Goal: Task Accomplishment & Management: Manage account settings

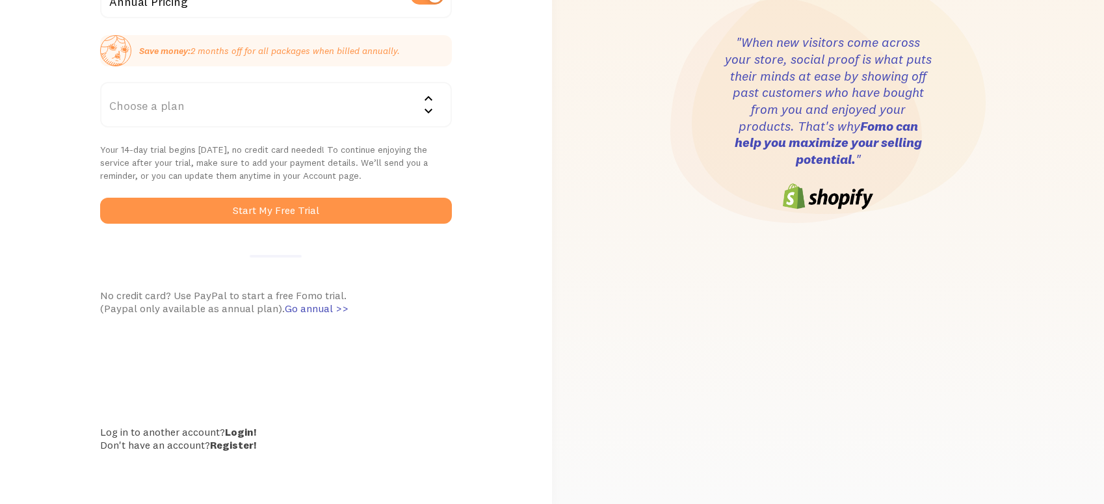
scroll to position [260, 0]
click at [247, 427] on link "Login!" at bounding box center [240, 431] width 31 height 13
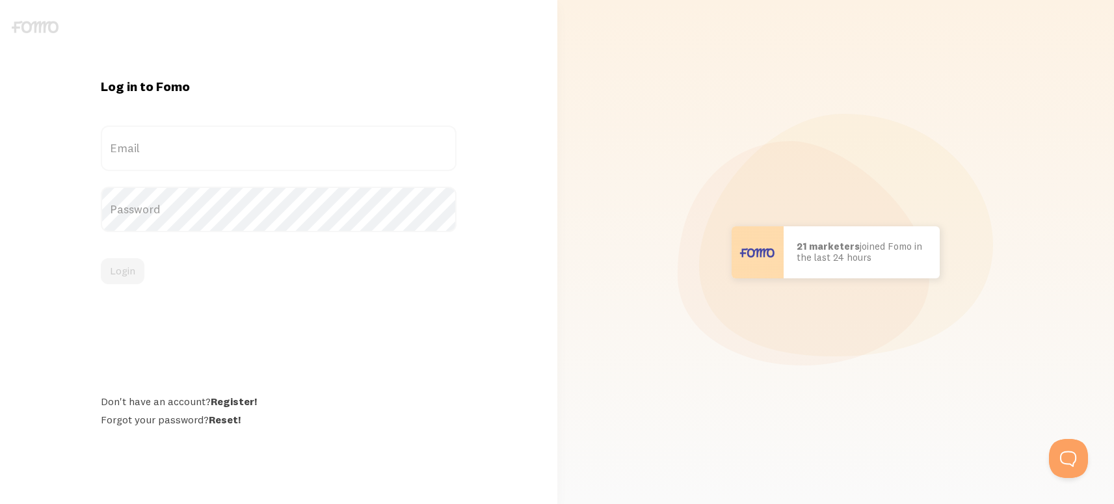
click at [181, 145] on label "Email" at bounding box center [279, 149] width 356 height 46
click at [181, 145] on input "Email" at bounding box center [279, 149] width 356 height 46
paste input "[EMAIL_ADDRESS][DOMAIN_NAME]:ftx12345"
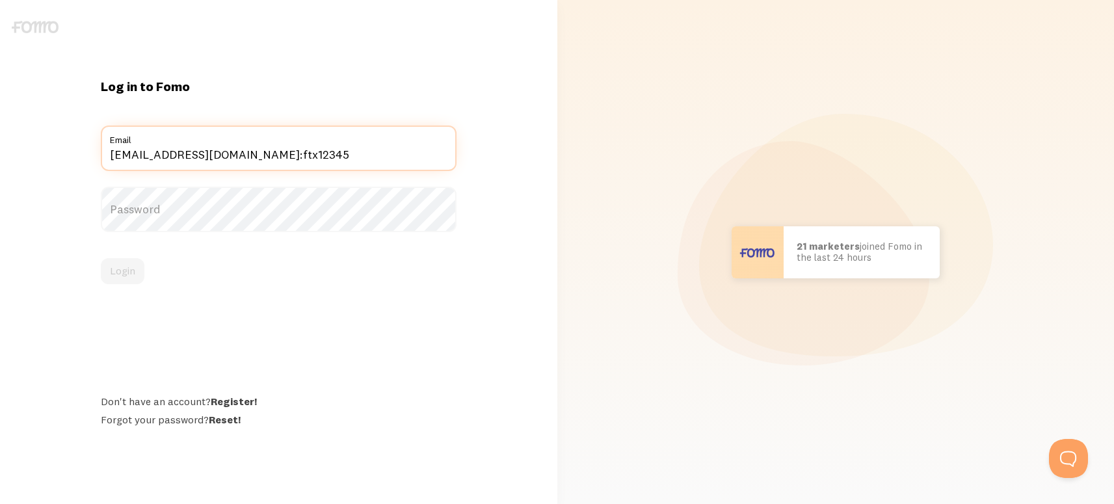
drag, startPoint x: 274, startPoint y: 157, endPoint x: 375, endPoint y: 153, distance: 100.9
click at [375, 153] on input "[EMAIL_ADDRESS][DOMAIN_NAME]:ftx12345" at bounding box center [279, 149] width 356 height 46
drag, startPoint x: 266, startPoint y: 202, endPoint x: 265, endPoint y: 196, distance: 6.6
click at [265, 201] on label "Password" at bounding box center [279, 210] width 356 height 46
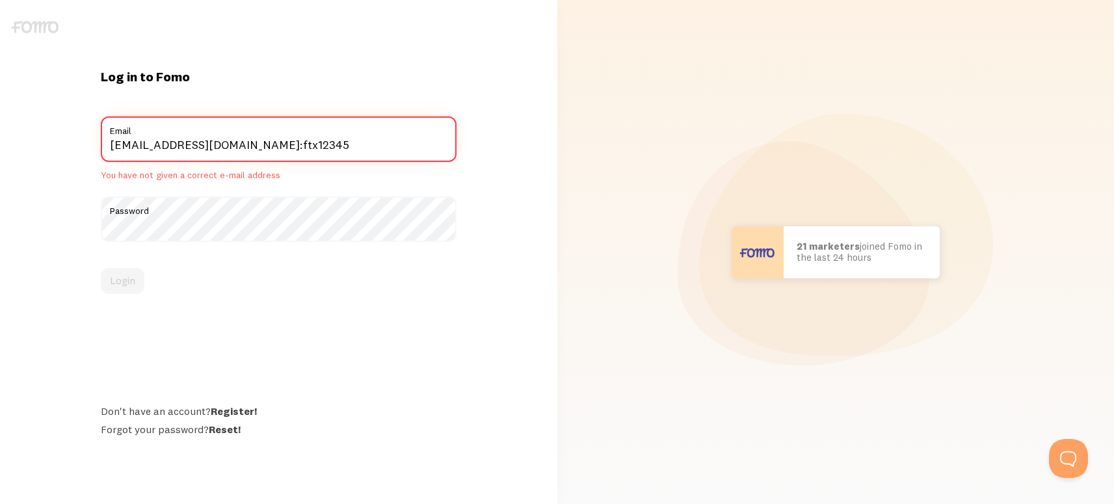
drag, startPoint x: 270, startPoint y: 147, endPoint x: 391, endPoint y: 150, distance: 121.0
click at [376, 152] on input "[EMAIL_ADDRESS][DOMAIN_NAME]:ftx12345" at bounding box center [279, 139] width 356 height 46
type input "[EMAIL_ADDRESS][DOMAIN_NAME]"
click at [101, 268] on button "Login" at bounding box center [123, 281] width 44 height 26
